Goal: Task Accomplishment & Management: Complete application form

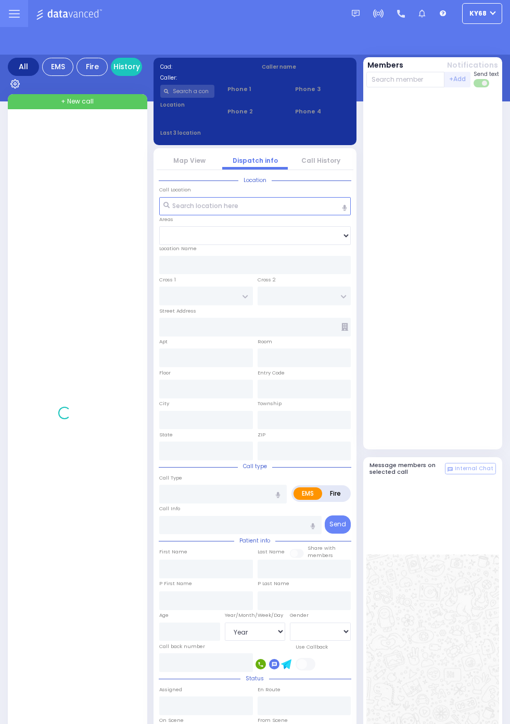
select select "Year"
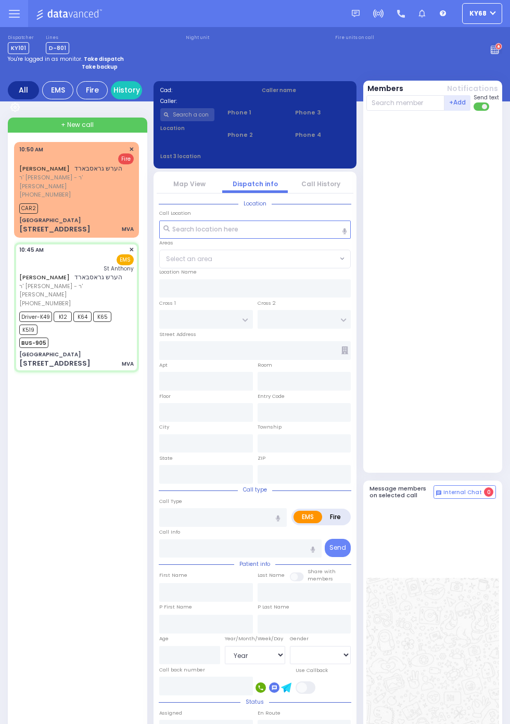
select select
type input "MVA"
radio input "true"
type input "[PERSON_NAME]"
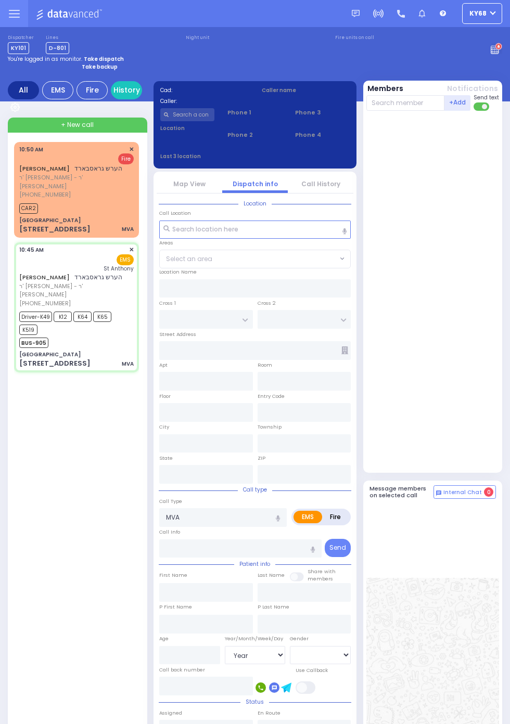
select select
type input "10:45"
type input "10:49"
type input "10:50"
type input "11:16"
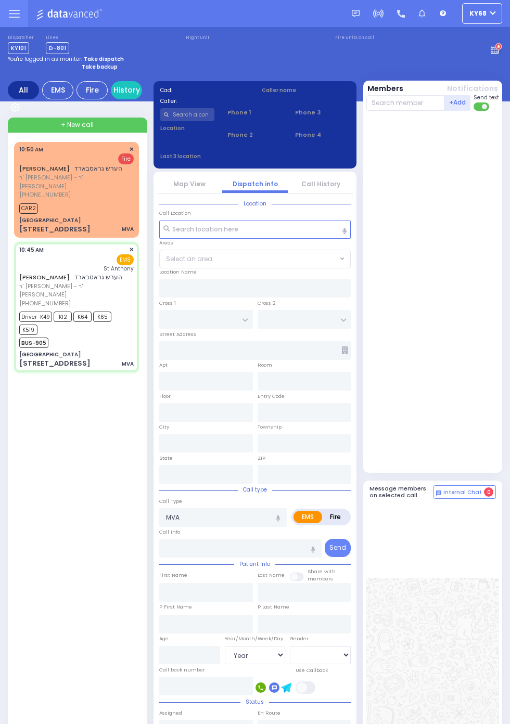
type input "[GEOGRAPHIC_DATA]"
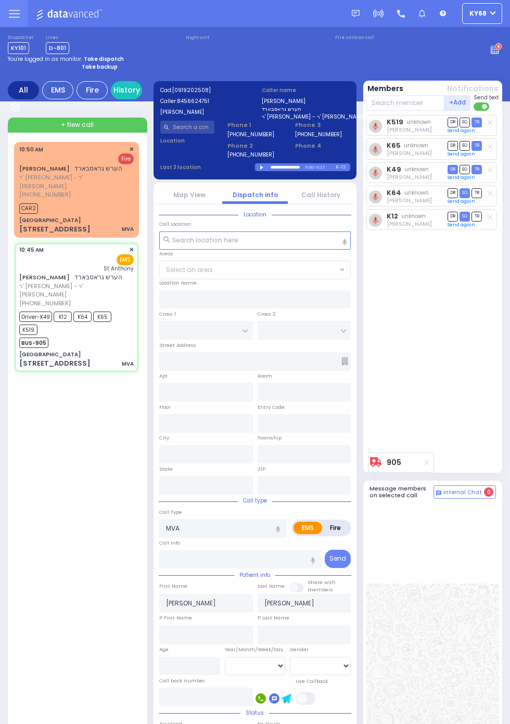
type input "[GEOGRAPHIC_DATA]"
type input "CHEVRON RD"
type input "[STREET_ADDRESS]"
type input "Monroe"
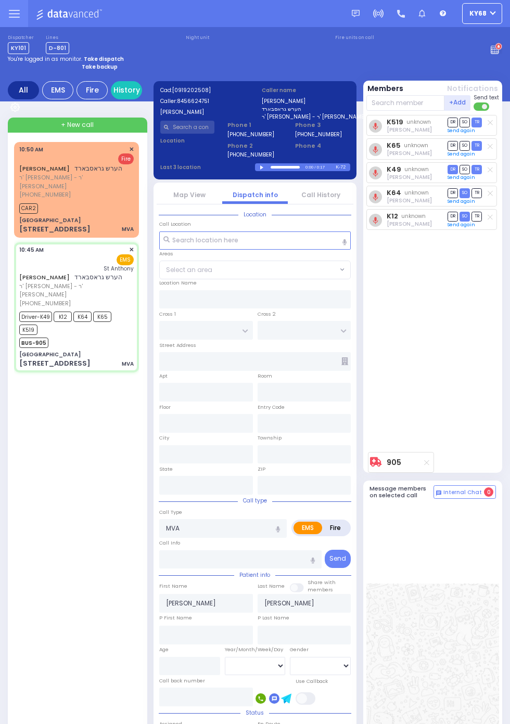
type input "[US_STATE]"
type input "10950"
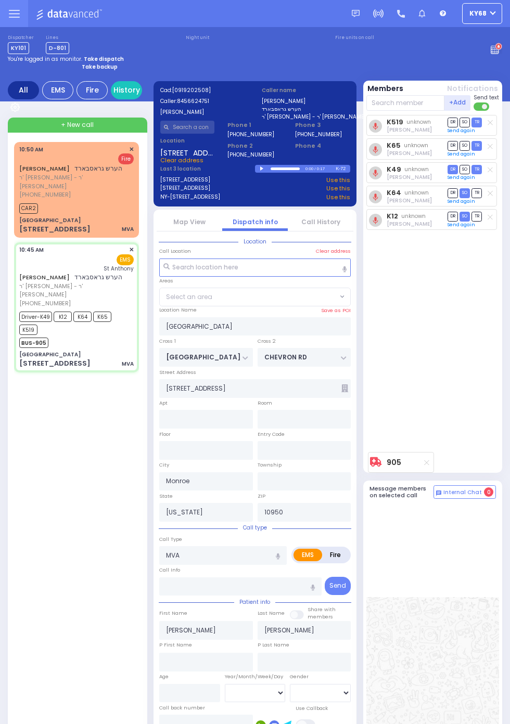
select select "SECTION 5"
